Goal: Information Seeking & Learning: Find specific fact

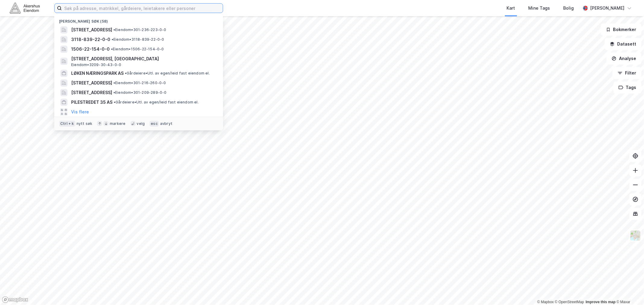
click at [81, 7] on input at bounding box center [142, 8] width 161 height 9
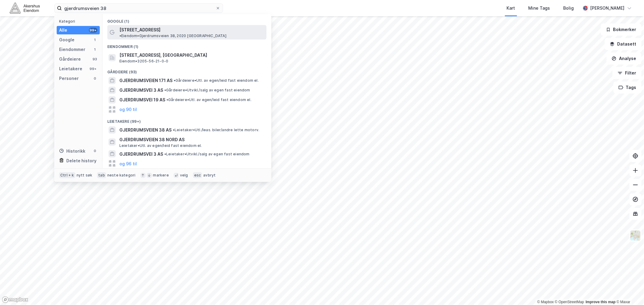
click at [152, 29] on span "[STREET_ADDRESS]" at bounding box center [139, 29] width 41 height 7
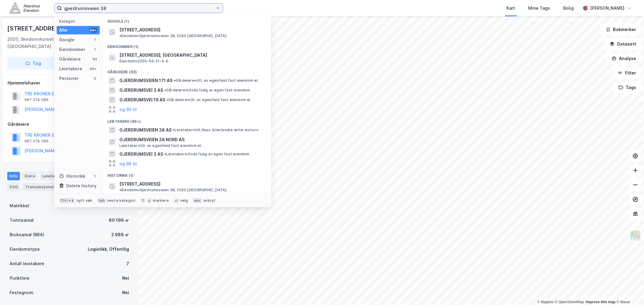
drag, startPoint x: 107, startPoint y: 7, endPoint x: 36, endPoint y: 9, distance: 71.4
click at [36, 8] on div "gjerdrumsveien 38 Kategori Alle 99+ Google 1 Eiendommer 1 Gårdeiere 93 Leietake…" at bounding box center [322, 8] width 644 height 16
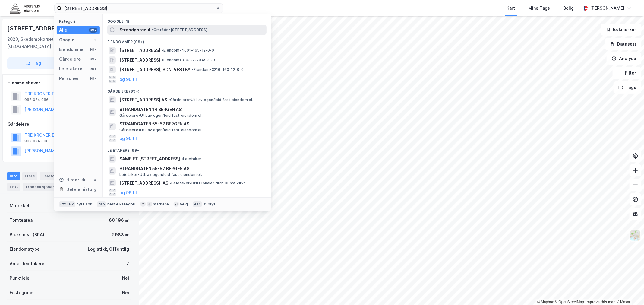
click at [154, 28] on span "• Område • [STREET_ADDRESS]" at bounding box center [180, 29] width 56 height 5
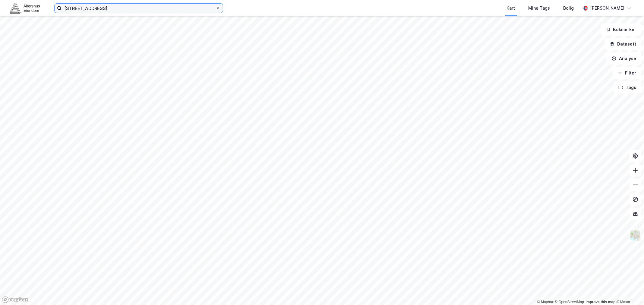
click at [86, 7] on input "[STREET_ADDRESS]" at bounding box center [139, 8] width 154 height 9
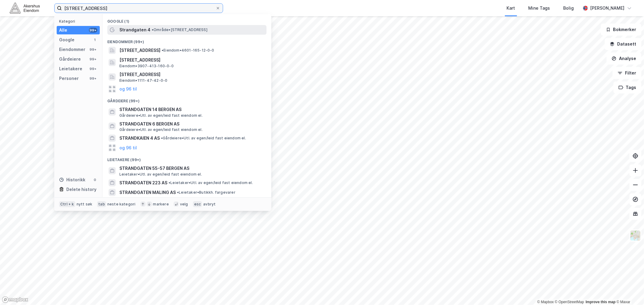
type input "[STREET_ADDRESS]"
click at [148, 29] on span "Strandgaten 4" at bounding box center [134, 29] width 31 height 7
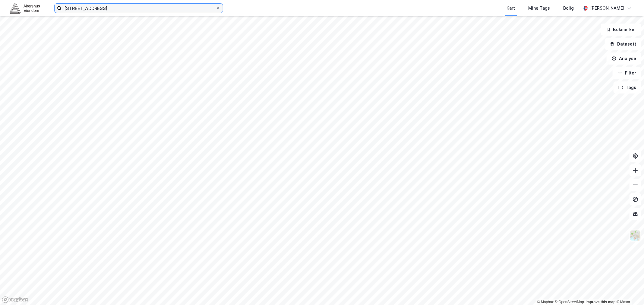
click at [117, 7] on input "[STREET_ADDRESS]" at bounding box center [139, 8] width 154 height 9
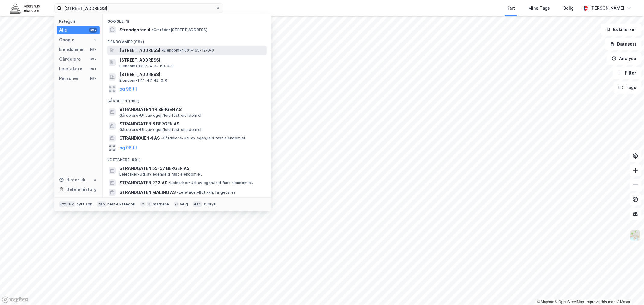
click at [157, 49] on span "[STREET_ADDRESS]" at bounding box center [139, 50] width 41 height 7
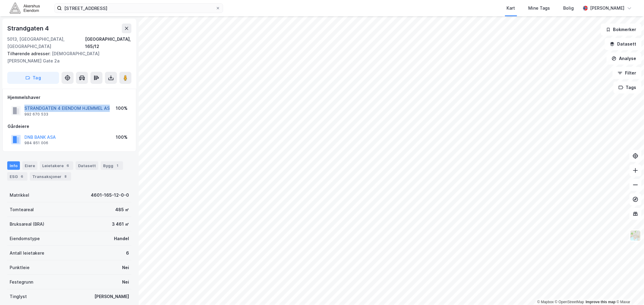
drag, startPoint x: 109, startPoint y: 93, endPoint x: 25, endPoint y: 94, distance: 84.1
click at [25, 103] on div "STRANDGATEN 4 EIENDOM HJEMMEL AS 992 670 533 100%" at bounding box center [70, 110] width 124 height 14
copy button "STRANDGATEN 4 EIENDOM HJEMMEL AS"
click at [31, 161] on div "Eiere" at bounding box center [29, 165] width 15 height 8
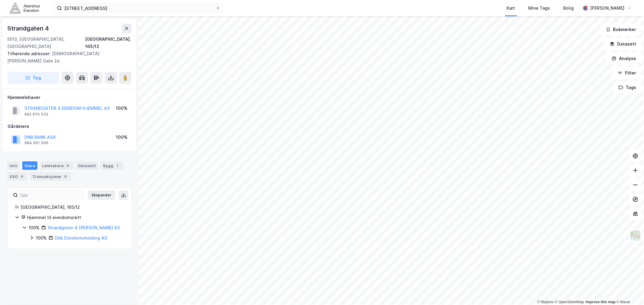
click at [24, 225] on icon at bounding box center [24, 227] width 5 height 5
click at [33, 235] on icon at bounding box center [31, 237] width 5 height 5
click at [38, 245] on icon at bounding box center [38, 247] width 5 height 5
click at [45, 256] on icon at bounding box center [46, 258] width 5 height 5
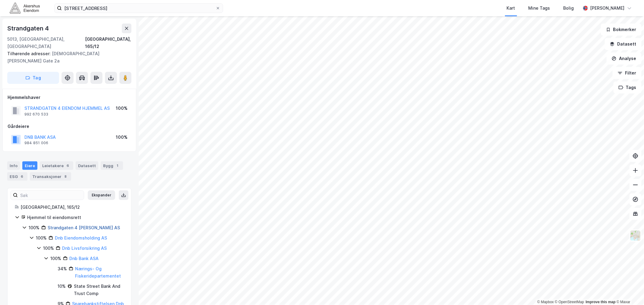
click at [75, 225] on link "Strandgaten 4 [PERSON_NAME] AS" at bounding box center [84, 227] width 72 height 5
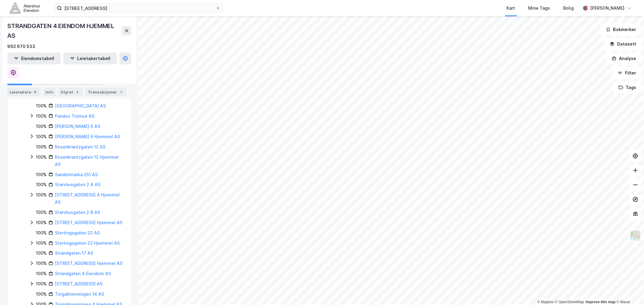
scroll to position [335, 0]
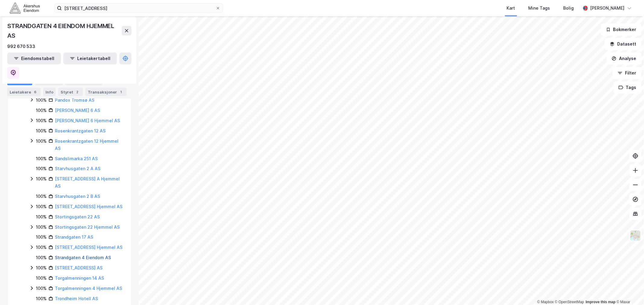
click at [89, 255] on link "Strandgaten 4 Eiendom AS" at bounding box center [83, 257] width 56 height 5
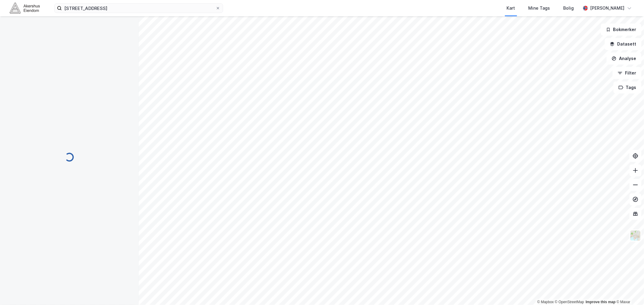
scroll to position [0, 0]
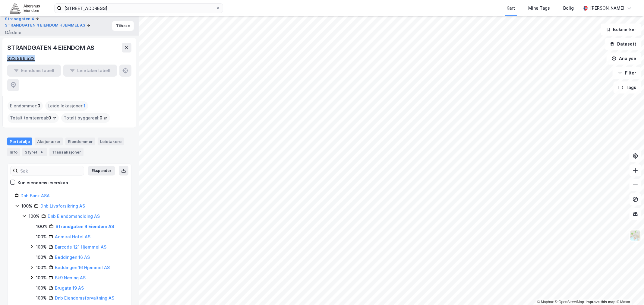
drag, startPoint x: 35, startPoint y: 59, endPoint x: 8, endPoint y: 59, distance: 27.1
click at [8, 59] on div "823 566 522" at bounding box center [69, 58] width 124 height 7
copy div "823 566 522"
